Goal: Task Accomplishment & Management: Use online tool/utility

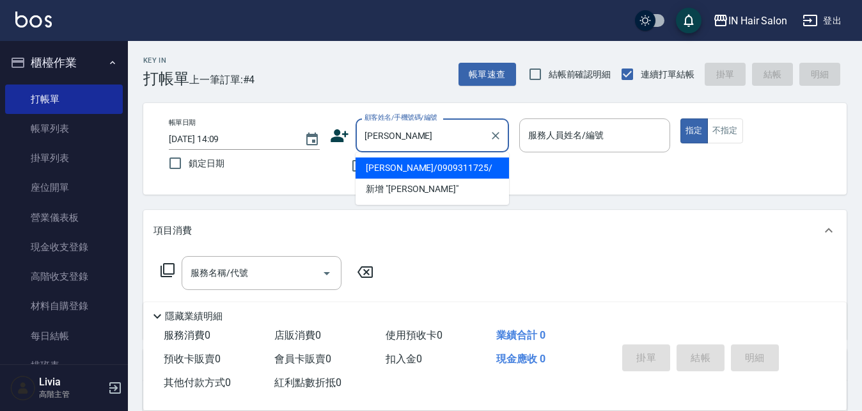
click at [403, 169] on li "[PERSON_NAME]/0909311725/" at bounding box center [432, 167] width 153 height 21
type input "[PERSON_NAME]/0909311725/"
type input "8號店長Livia-8"
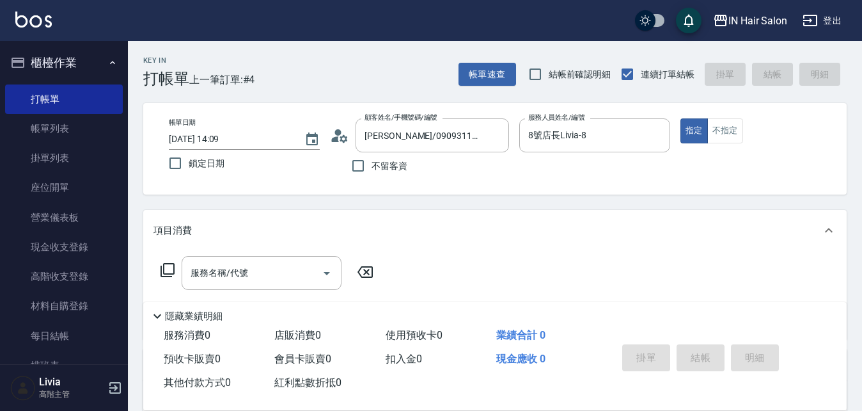
click at [169, 266] on icon at bounding box center [167, 269] width 15 height 15
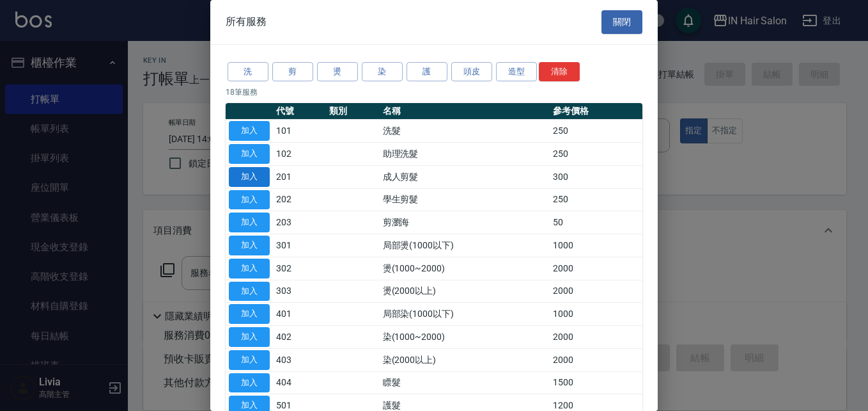
click at [249, 175] on button "加入" at bounding box center [249, 177] width 41 height 20
type input "成人剪髮(201)"
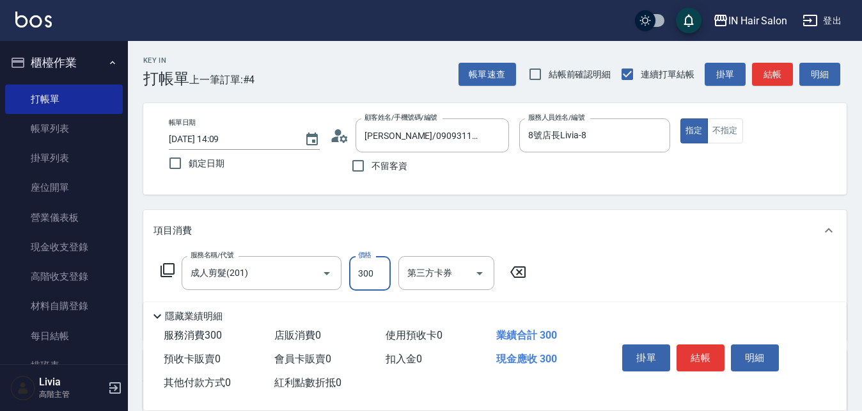
click at [375, 267] on input "300" at bounding box center [370, 273] width 42 height 35
type input "320"
click at [583, 274] on div "服務名稱/代號 成人剪髮(201) 服務名稱/代號 價格 320 價格 第三方卡券 第三方卡券" at bounding box center [494, 295] width 703 height 89
click at [696, 349] on button "結帳" at bounding box center [701, 357] width 48 height 27
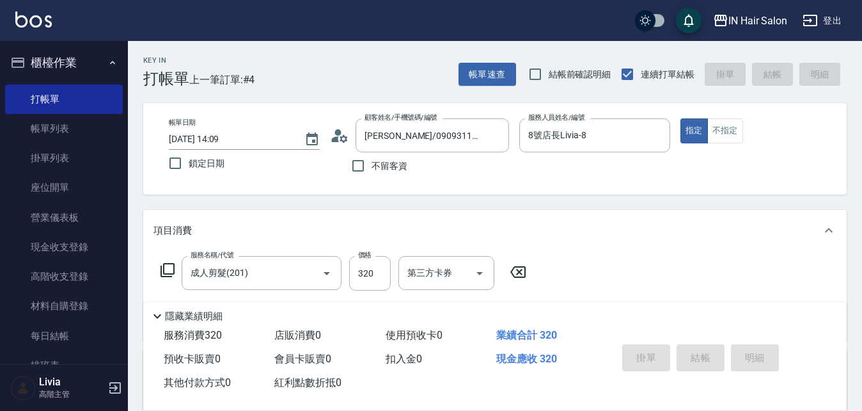
type input "[DATE] 15:55"
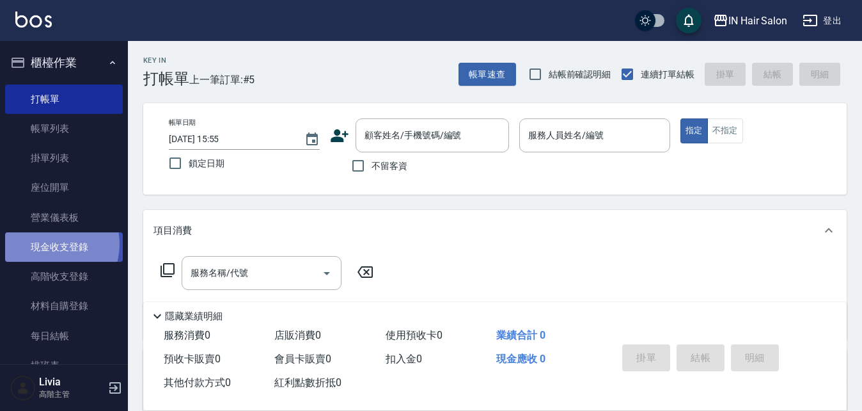
click at [49, 244] on link "現金收支登錄" at bounding box center [64, 246] width 118 height 29
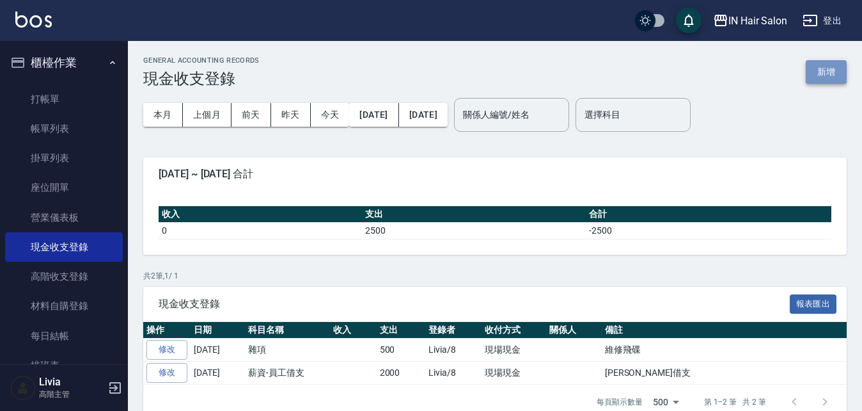
click at [830, 64] on button "新增" at bounding box center [826, 72] width 41 height 24
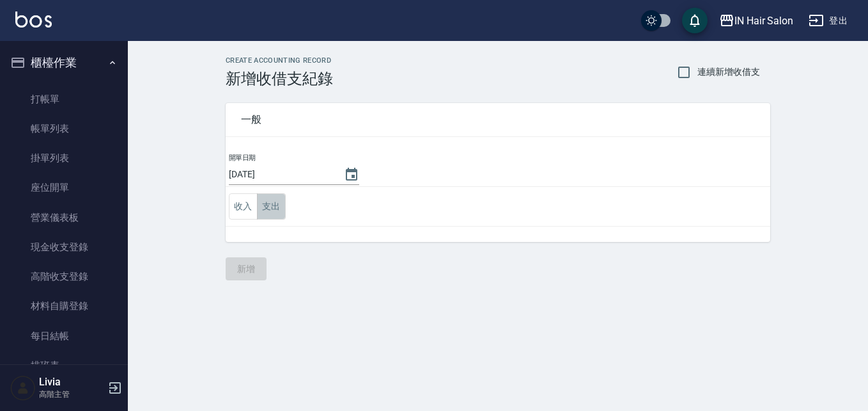
click at [271, 205] on button "支出" at bounding box center [271, 206] width 29 height 26
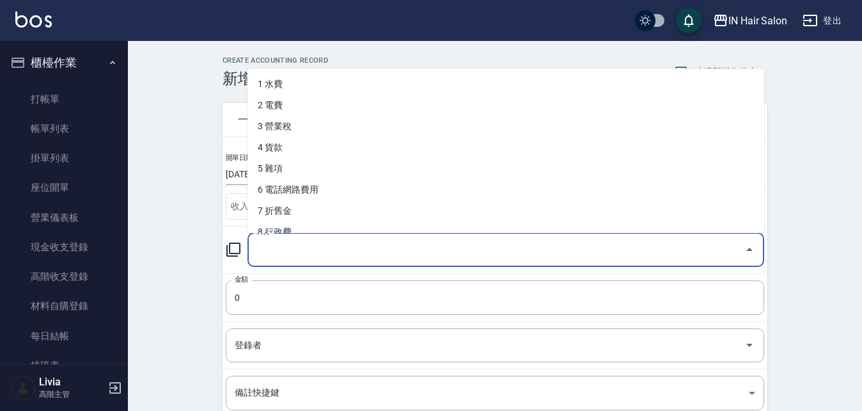
click at [268, 251] on input "科目" at bounding box center [496, 250] width 486 height 22
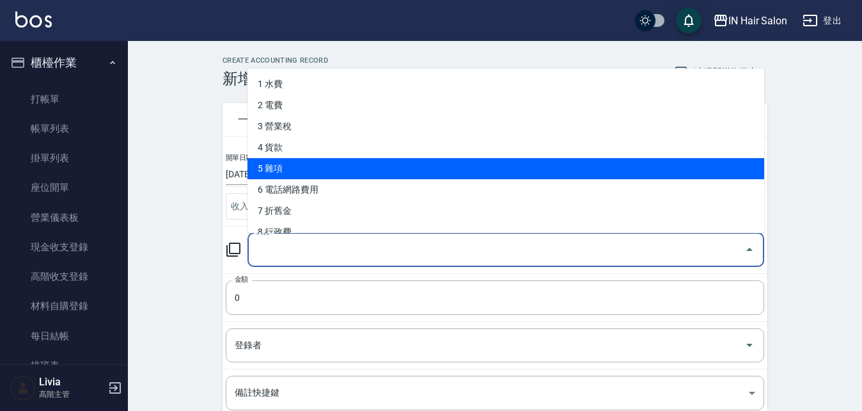
click at [281, 174] on li "5 雜項" at bounding box center [505, 168] width 517 height 21
type input "5 雜項"
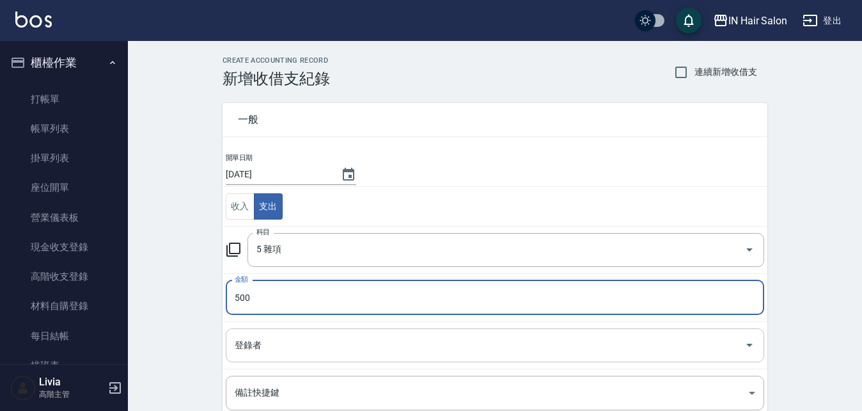
type input "500"
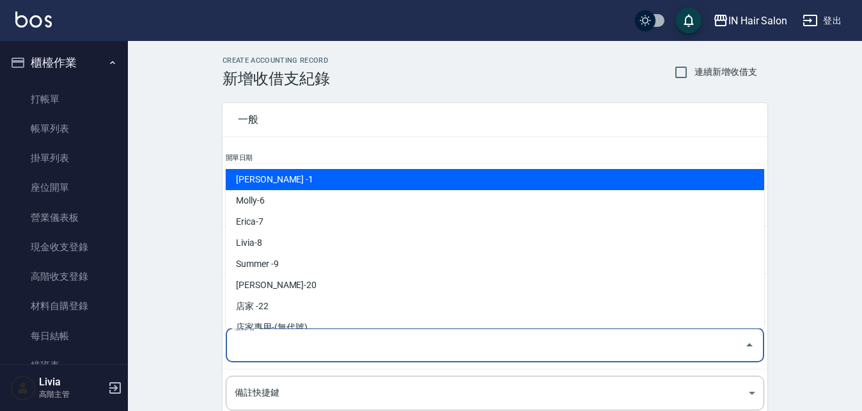
click at [275, 340] on input "登錄者" at bounding box center [485, 345] width 508 height 22
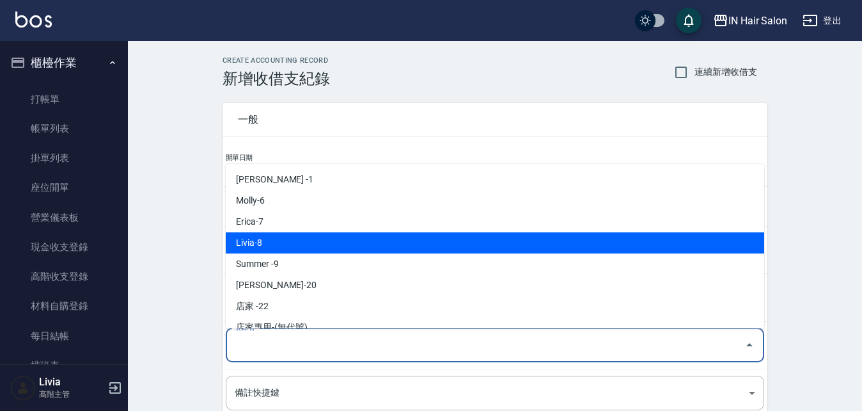
click at [269, 237] on li "Livia-8" at bounding box center [495, 242] width 538 height 21
type input "Livia-8"
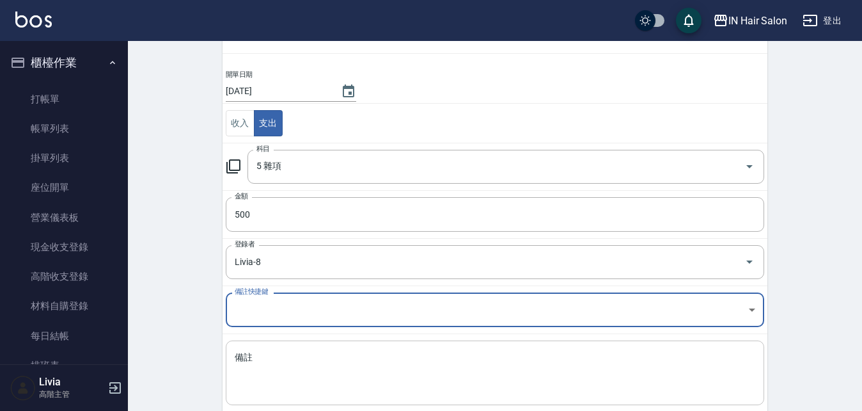
scroll to position [154, 0]
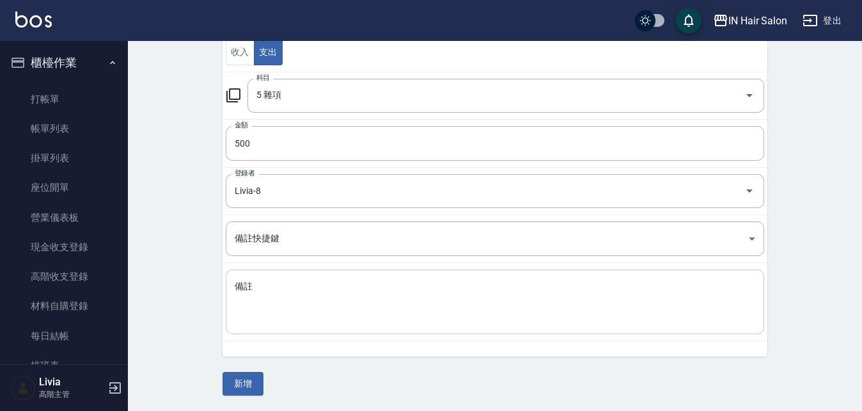
click at [260, 324] on div "x 備註" at bounding box center [495, 301] width 538 height 65
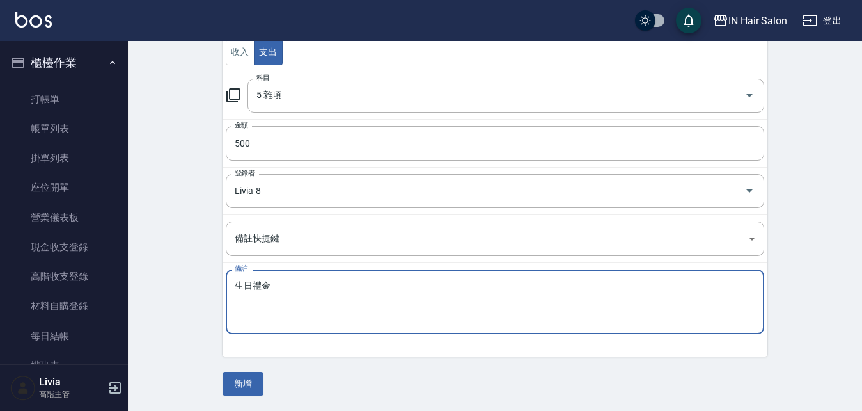
click at [345, 306] on textarea "生日禮金" at bounding box center [495, 301] width 521 height 43
type textarea "生日禮金"
click at [260, 382] on button "新增" at bounding box center [243, 384] width 41 height 24
